Goal: Check status: Check status

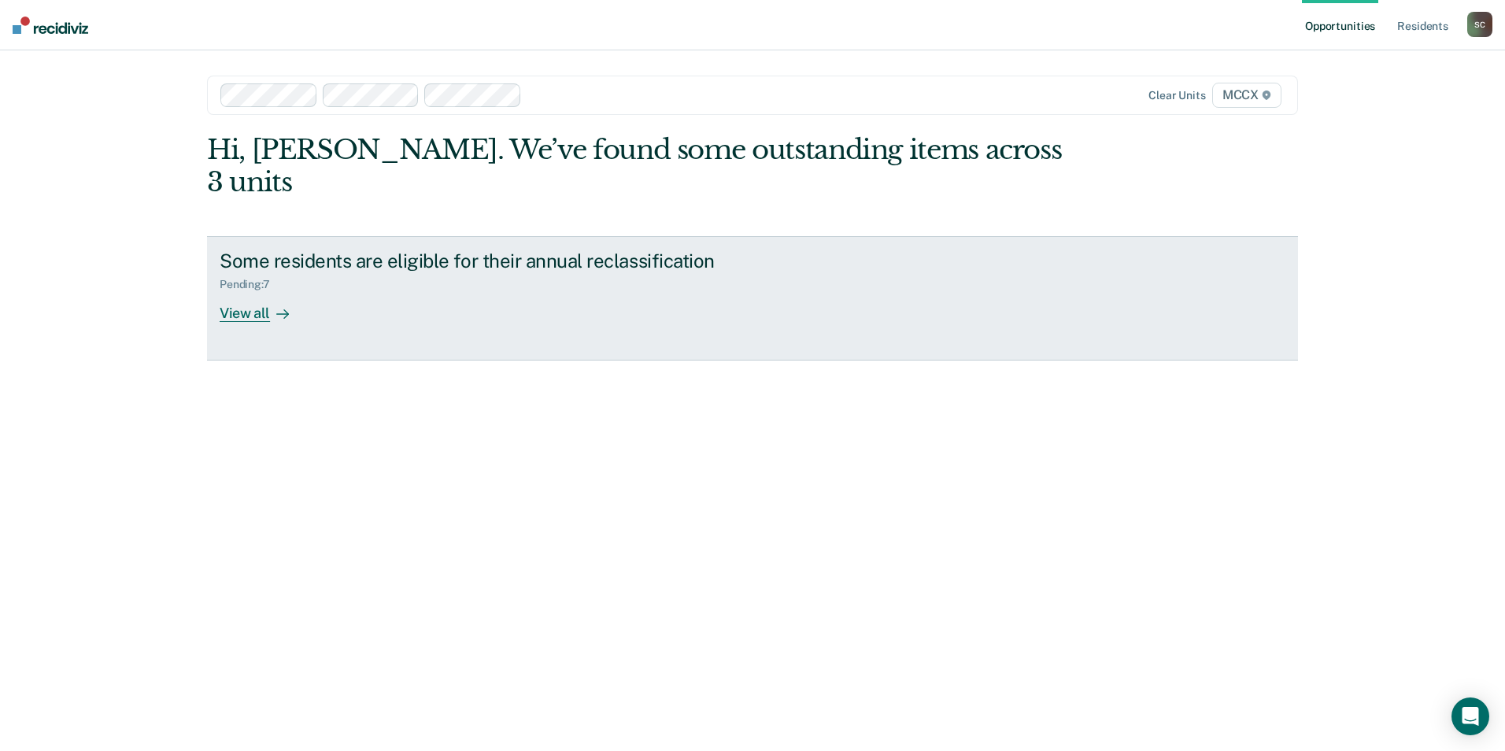
click at [263, 291] on div "View all" at bounding box center [264, 306] width 88 height 31
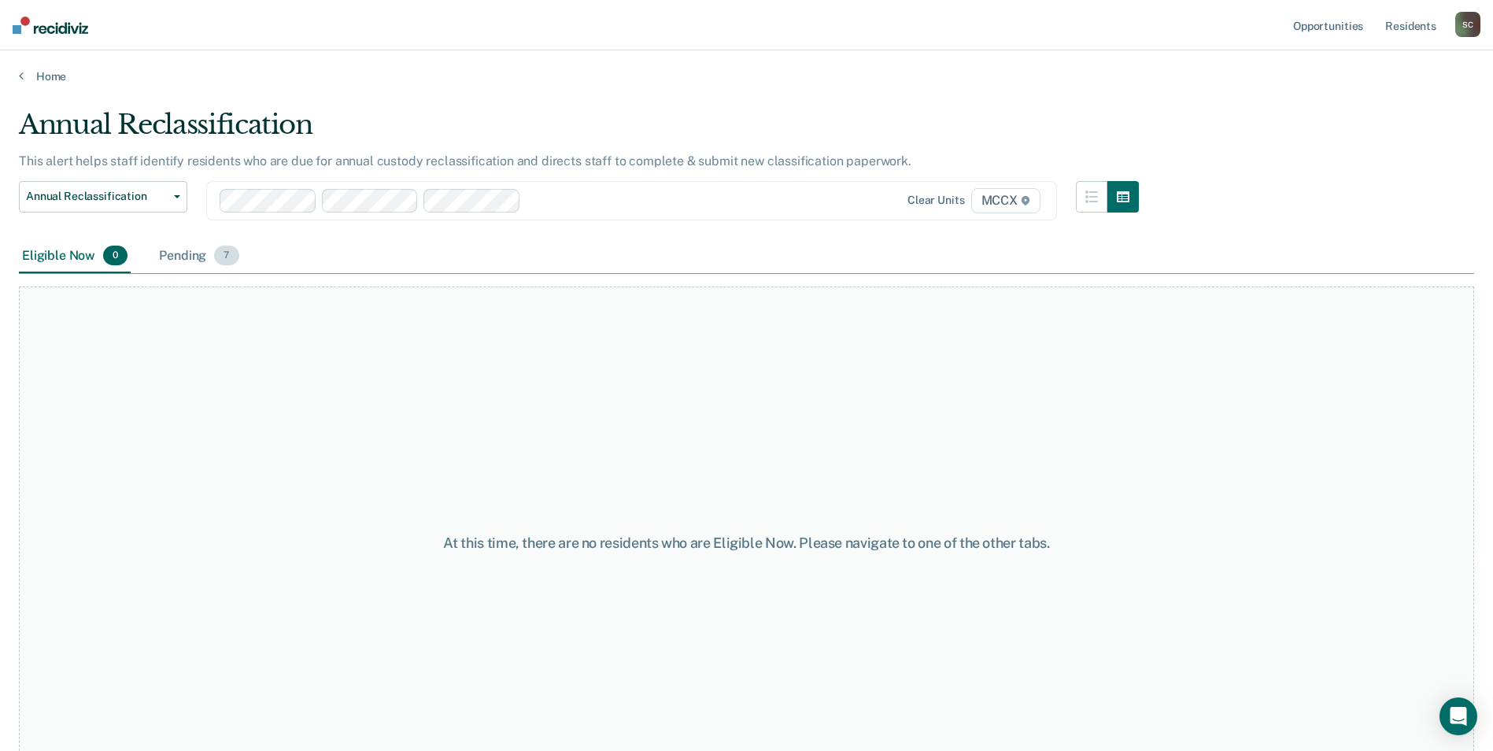
click at [163, 252] on div "Pending 7" at bounding box center [199, 256] width 86 height 35
